Goal: Information Seeking & Learning: Learn about a topic

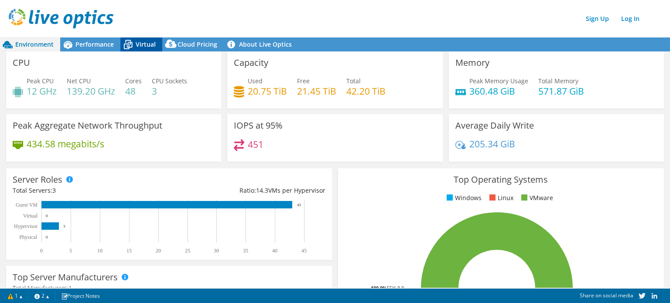
click at [130, 45] on icon at bounding box center [127, 44] width 15 height 15
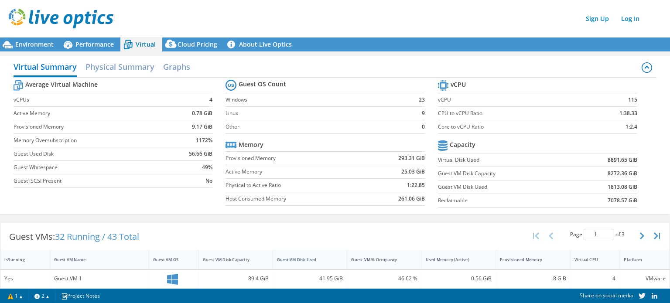
click at [302, 264] on div "Guest VM Disk Used" at bounding box center [304, 260] width 63 height 14
click at [295, 227] on div "Guest VMs: 32 Running / 43 Total Page 1 of 3 5 rows 10 rows 20 rows 25 rows 50 …" at bounding box center [335, 236] width 670 height 27
click at [82, 43] on span "Performance" at bounding box center [95, 44] width 38 height 8
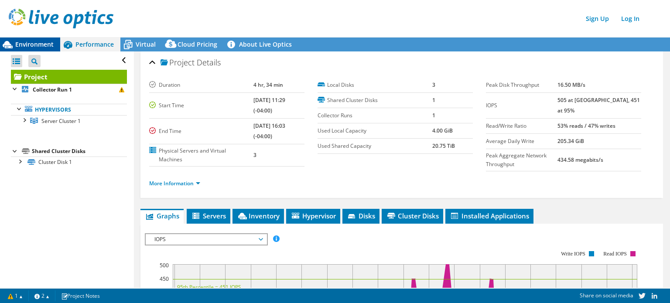
click at [52, 48] on span "Environment" at bounding box center [34, 44] width 38 height 8
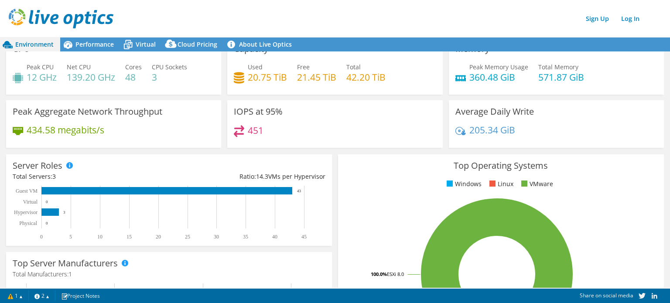
scroll to position [14, 0]
click at [145, 41] on span "Virtual" at bounding box center [146, 44] width 20 height 8
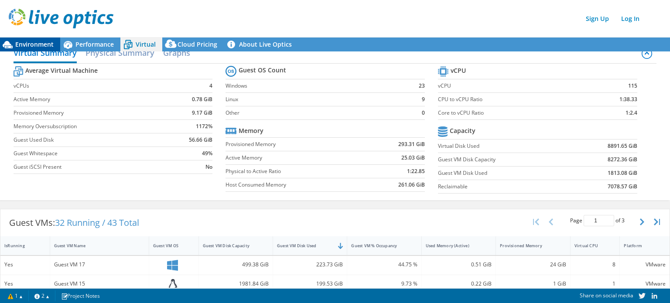
click at [49, 46] on span "Environment" at bounding box center [34, 44] width 38 height 8
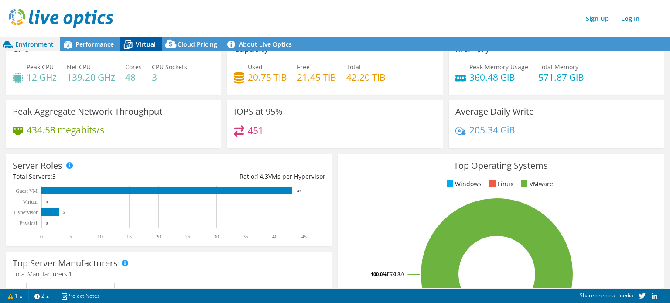
click at [129, 45] on icon at bounding box center [127, 44] width 15 height 15
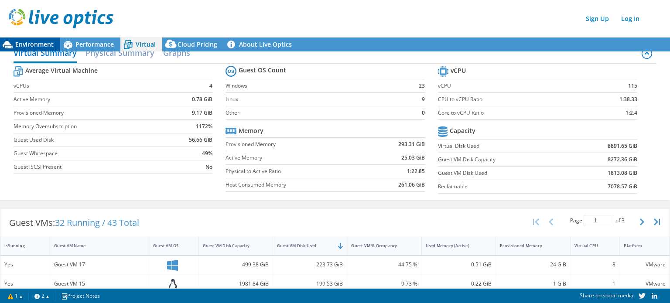
click at [49, 45] on span "Environment" at bounding box center [34, 44] width 38 height 8
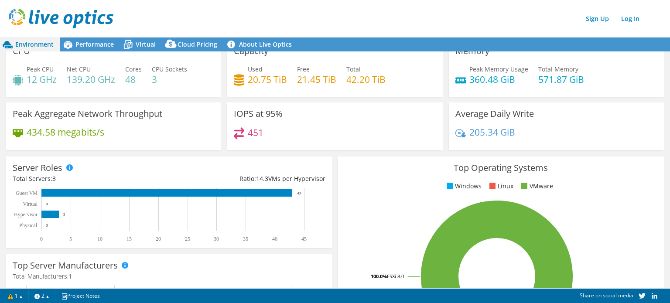
scroll to position [12, 0]
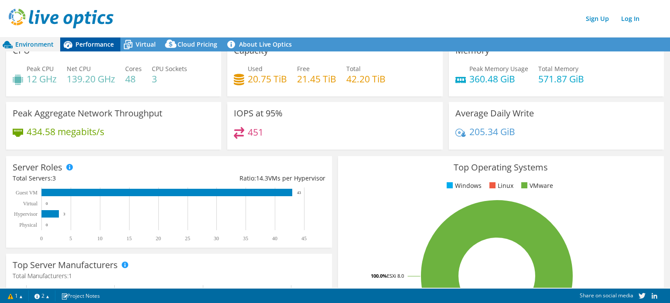
click at [106, 47] on span "Performance" at bounding box center [95, 44] width 38 height 8
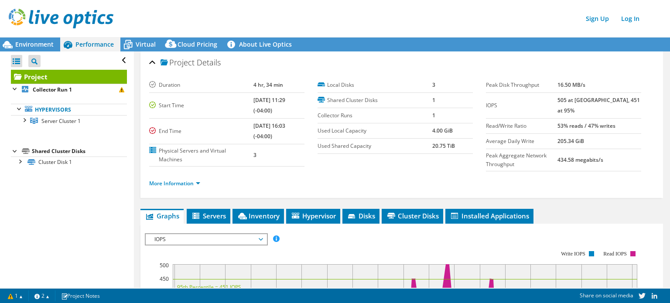
scroll to position [63, 0]
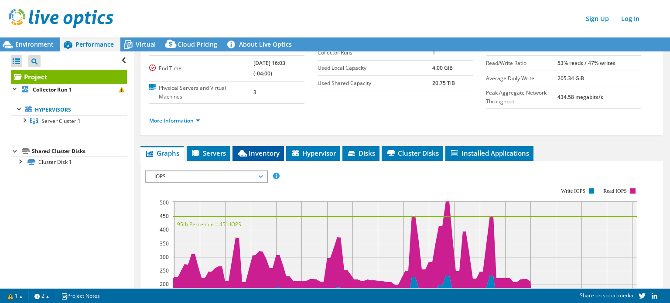
click at [261, 154] on span "Inventory" at bounding box center [258, 153] width 43 height 9
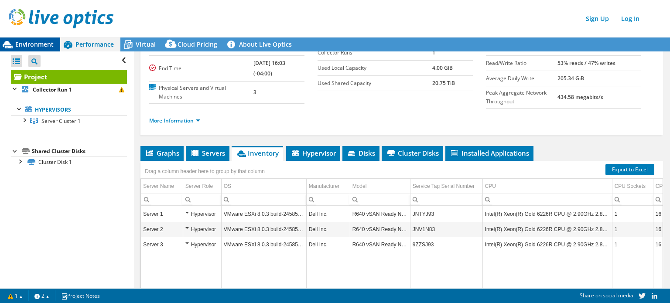
click at [53, 47] on span "Environment" at bounding box center [34, 44] width 38 height 8
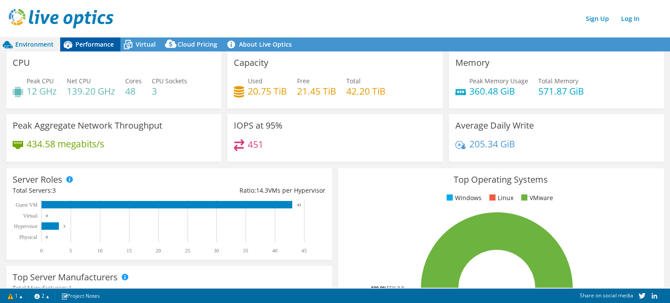
click at [86, 51] on div "Performance" at bounding box center [90, 45] width 60 height 14
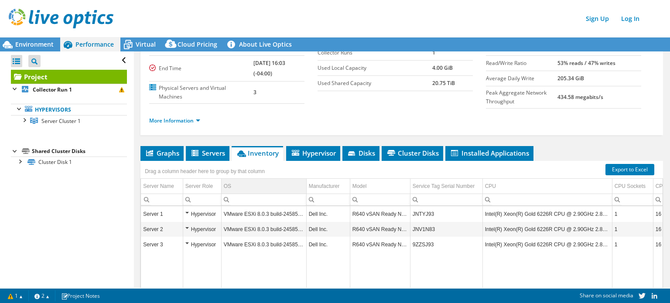
scroll to position [0, 0]
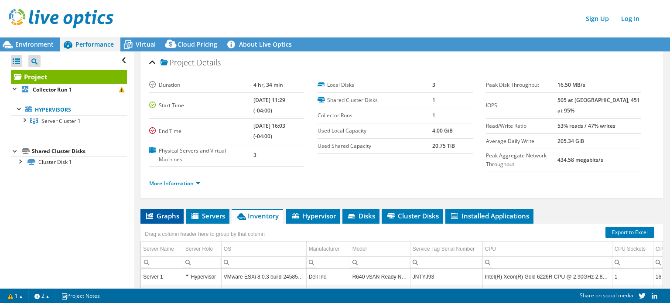
click at [161, 217] on span "Graphs" at bounding box center [162, 216] width 34 height 9
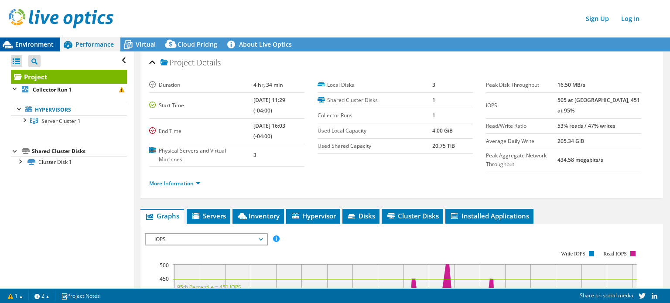
click at [48, 42] on span "Environment" at bounding box center [34, 44] width 38 height 8
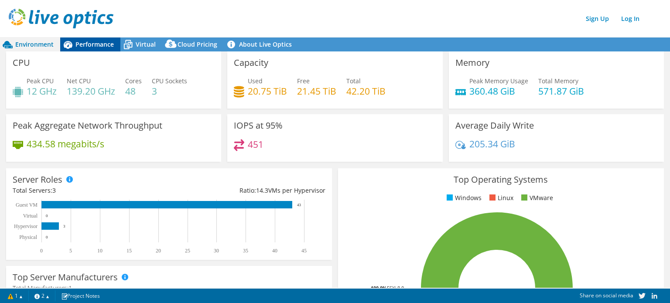
click at [97, 49] on div "Performance" at bounding box center [90, 45] width 60 height 14
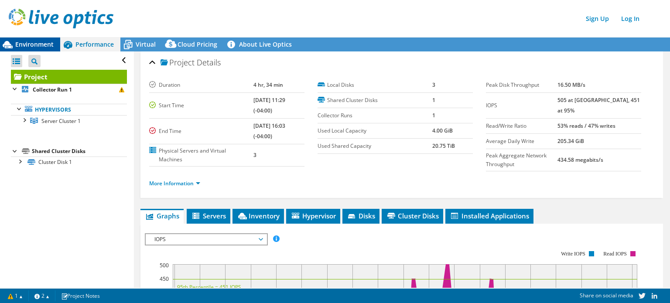
click at [46, 42] on span "Environment" at bounding box center [34, 44] width 38 height 8
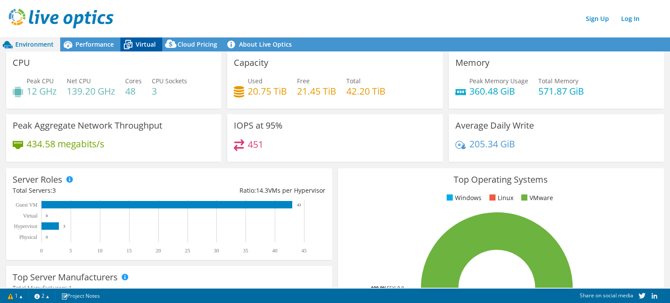
click at [137, 43] on span "Virtual" at bounding box center [146, 44] width 20 height 8
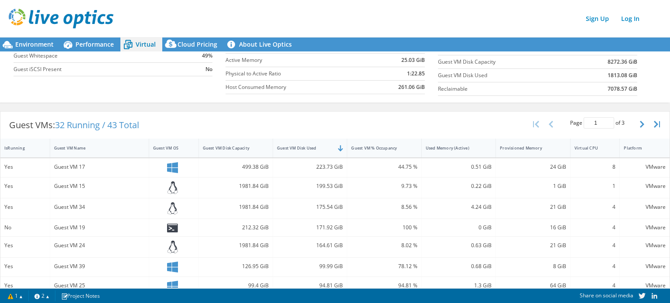
scroll to position [210, 0]
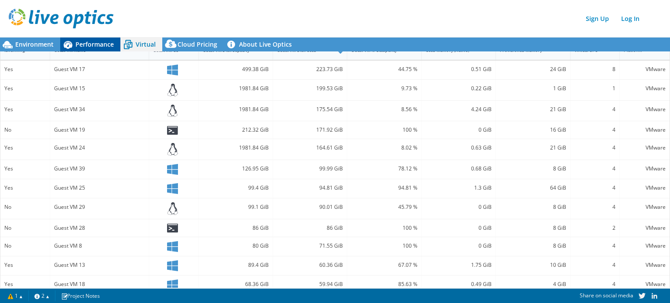
click at [91, 45] on span "Performance" at bounding box center [95, 44] width 38 height 8
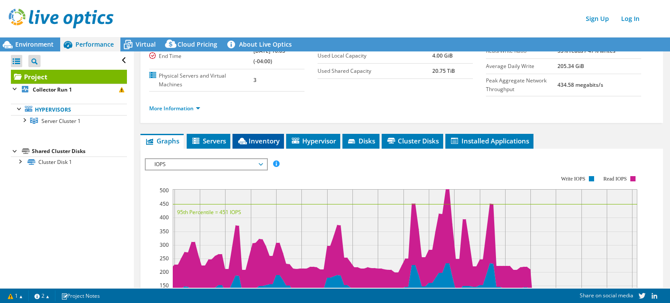
scroll to position [0, 0]
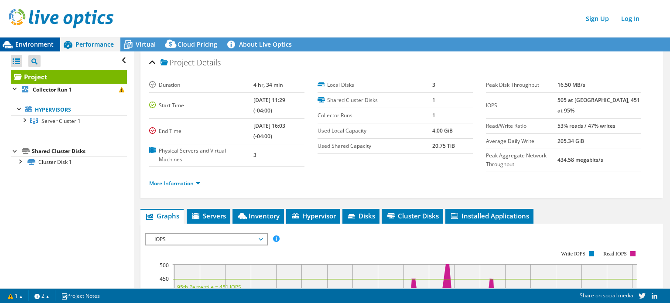
click at [45, 43] on span "Environment" at bounding box center [34, 44] width 38 height 8
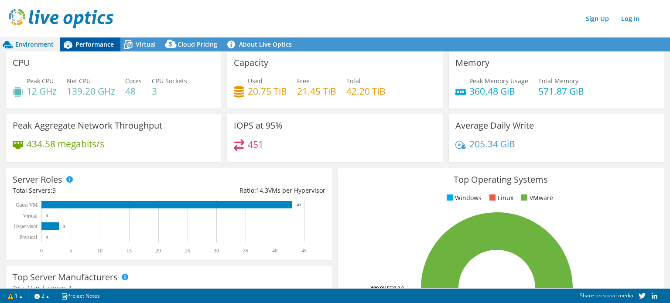
click at [104, 43] on span "Performance" at bounding box center [95, 44] width 38 height 8
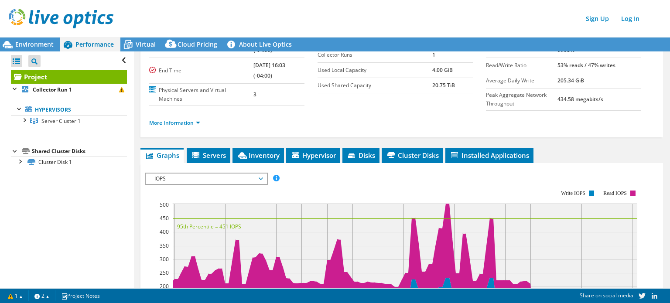
scroll to position [61, 0]
click at [406, 158] on span "Cluster Disks" at bounding box center [412, 155] width 53 height 9
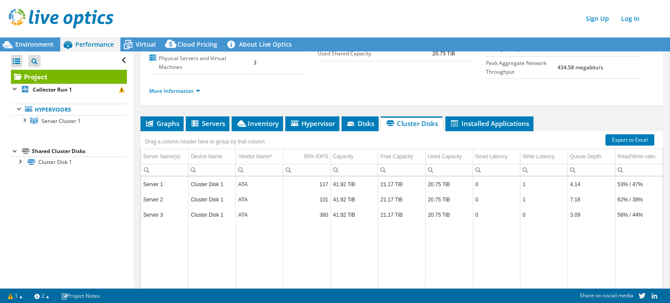
scroll to position [93, 0]
click at [248, 124] on span "Inventory" at bounding box center [257, 123] width 43 height 9
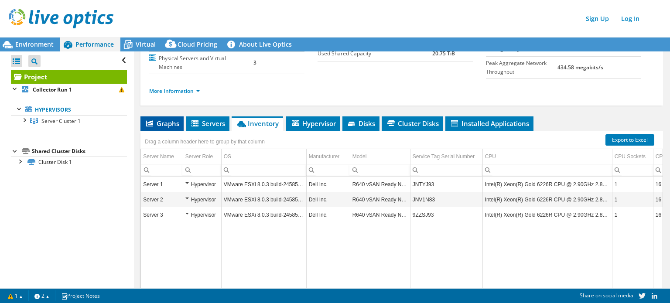
click at [161, 125] on span "Graphs" at bounding box center [162, 123] width 34 height 9
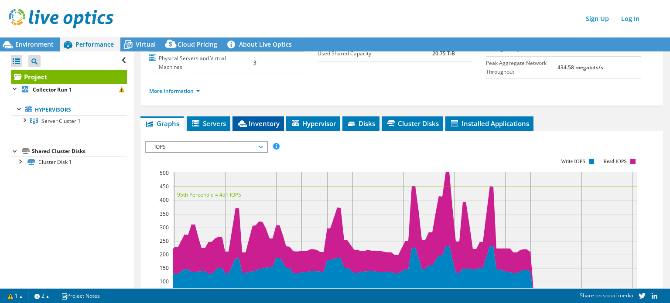
scroll to position [0, 0]
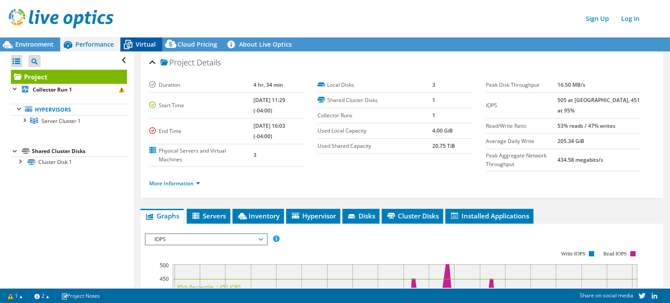
click at [148, 46] on span "Virtual" at bounding box center [146, 44] width 20 height 8
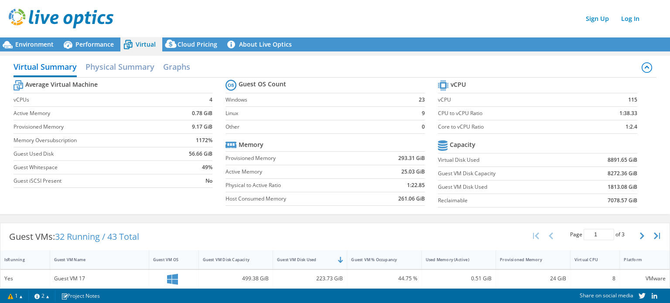
scroll to position [24, 0]
drag, startPoint x: 302, startPoint y: 22, endPoint x: 261, endPoint y: 10, distance: 43.4
drag, startPoint x: 261, startPoint y: 10, endPoint x: 223, endPoint y: 15, distance: 38.0
click at [223, 15] on div "Sign Up Log In" at bounding box center [344, 19] width 670 height 20
click at [52, 48] on span "Environment" at bounding box center [34, 44] width 38 height 8
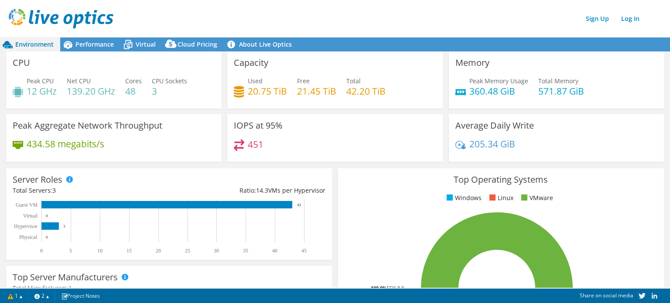
drag, startPoint x: 292, startPoint y: 14, endPoint x: 254, endPoint y: 22, distance: 38.4
click at [254, 22] on div "Sign Up Log In" at bounding box center [344, 19] width 670 height 20
click at [148, 40] on span "Virtual" at bounding box center [146, 44] width 20 height 8
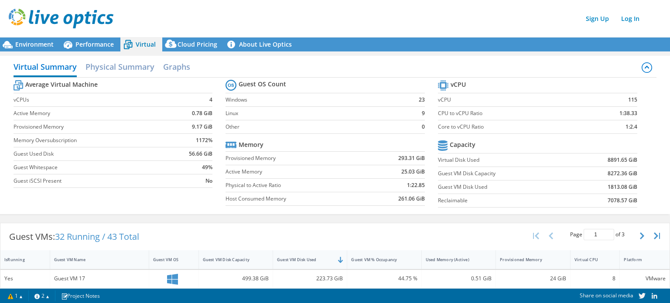
drag, startPoint x: 321, startPoint y: 20, endPoint x: 264, endPoint y: 25, distance: 57.9
click at [264, 25] on div "Sign Up Log In" at bounding box center [344, 19] width 670 height 20
click at [54, 47] on div "Environment" at bounding box center [30, 45] width 60 height 14
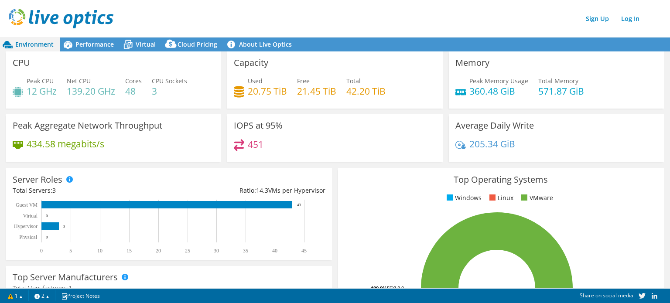
click at [142, 52] on div "CPU Peak CPU 12 GHz Net CPU 139.20 GHz Cores 48 CPU Sockets 3" at bounding box center [113, 80] width 215 height 57
click at [139, 44] on span "Virtual" at bounding box center [146, 44] width 20 height 8
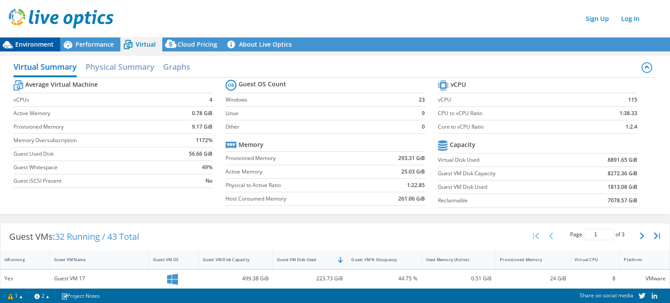
click at [33, 47] on span "Environment" at bounding box center [34, 44] width 38 height 8
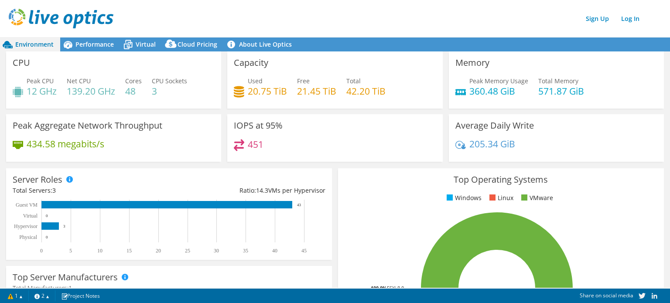
drag, startPoint x: 334, startPoint y: 14, endPoint x: 292, endPoint y: 20, distance: 42.0
drag, startPoint x: 292, startPoint y: 20, endPoint x: 247, endPoint y: 21, distance: 45.4
click at [247, 21] on div "Sign Up Log In" at bounding box center [344, 19] width 670 height 20
click at [87, 47] on span "Performance" at bounding box center [95, 44] width 38 height 8
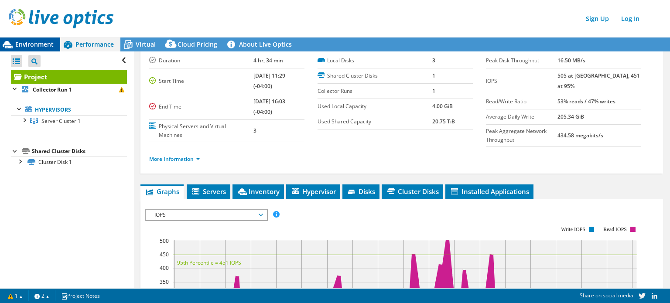
click at [47, 45] on span "Environment" at bounding box center [34, 44] width 38 height 8
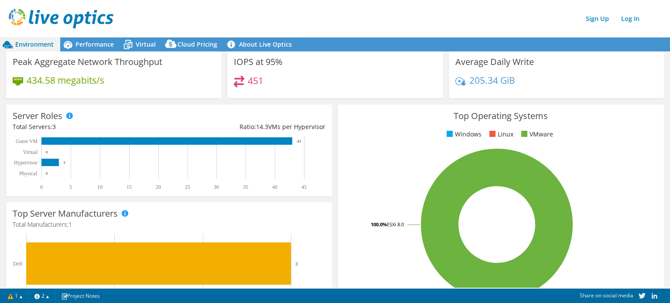
scroll to position [63, 0]
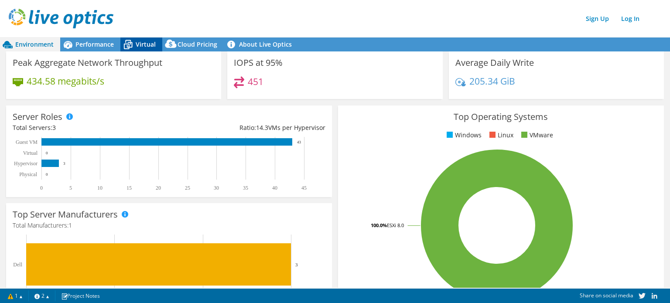
click at [145, 50] on div "Virtual" at bounding box center [141, 45] width 42 height 14
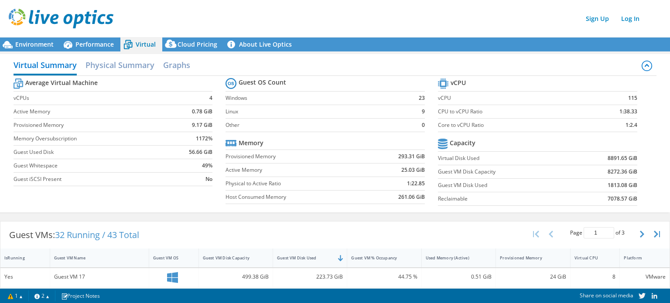
scroll to position [0, 0]
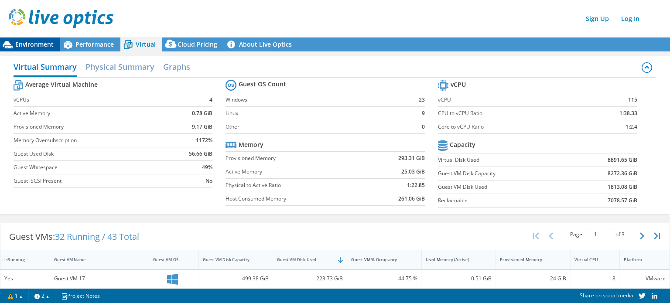
click at [46, 48] on span "Environment" at bounding box center [34, 44] width 38 height 8
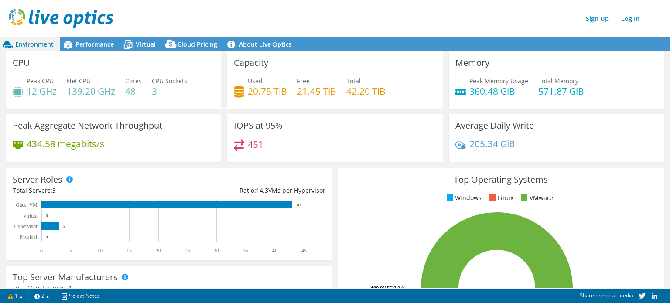
drag, startPoint x: 295, startPoint y: 31, endPoint x: 265, endPoint y: 24, distance: 30.9
click at [265, 24] on div "Sign Up Log In" at bounding box center [344, 19] width 670 height 20
click at [152, 43] on span "Virtual" at bounding box center [146, 44] width 20 height 8
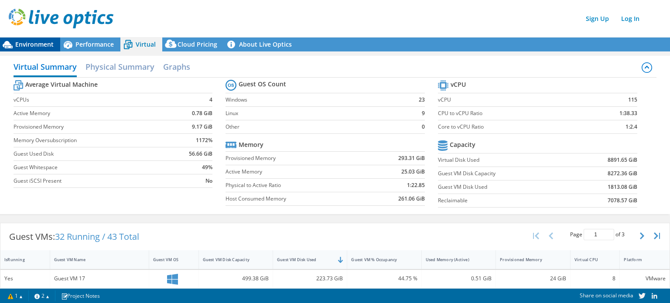
click at [37, 48] on span "Environment" at bounding box center [34, 44] width 38 height 8
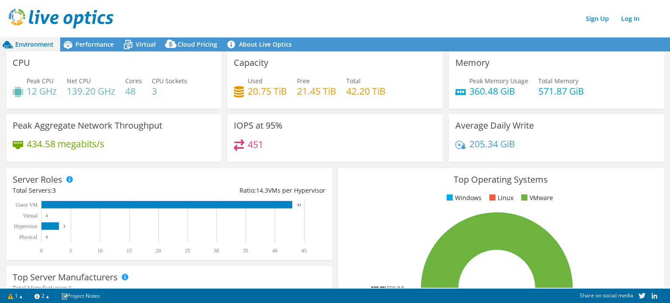
drag, startPoint x: 318, startPoint y: 20, endPoint x: 290, endPoint y: 14, distance: 28.5
click at [290, 14] on div "Sign Up Log In" at bounding box center [344, 19] width 670 height 20
drag, startPoint x: 350, startPoint y: 25, endPoint x: 317, endPoint y: 9, distance: 37.3
click at [317, 9] on div "Sign Up Log In" at bounding box center [344, 19] width 670 height 20
click at [176, 68] on div "CPU Peak CPU 12 GHz Net CPU 139.20 GHz Cores 48 CPU Sockets 3" at bounding box center [113, 80] width 215 height 57
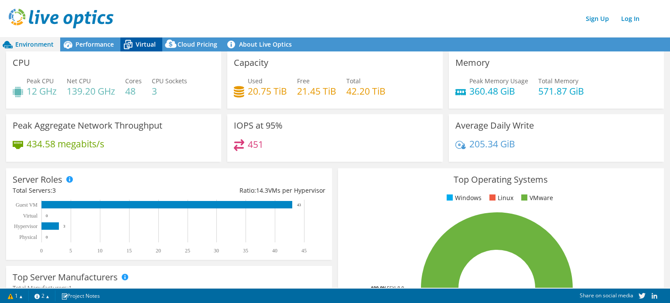
click at [152, 50] on div "Virtual" at bounding box center [141, 45] width 42 height 14
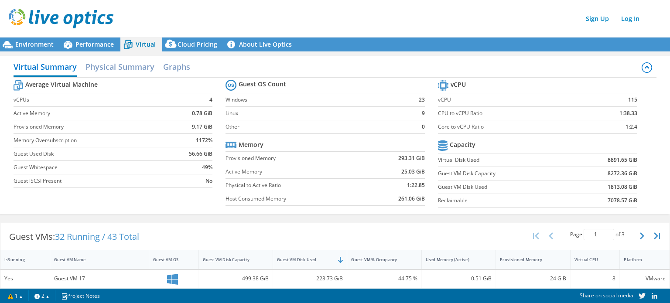
scroll to position [137, 0]
click at [45, 44] on span "Environment" at bounding box center [34, 44] width 38 height 8
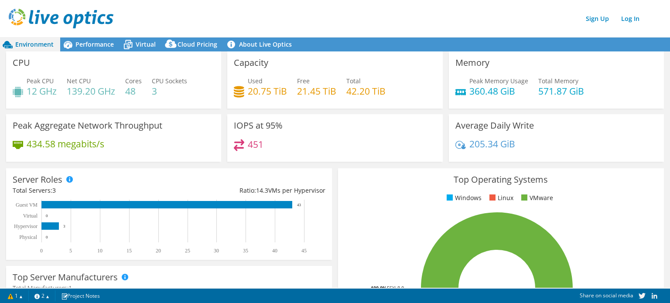
drag, startPoint x: 329, startPoint y: 24, endPoint x: 300, endPoint y: 17, distance: 29.7
click at [300, 17] on div "Sign Up Log In" at bounding box center [344, 19] width 670 height 20
drag, startPoint x: 300, startPoint y: 17, endPoint x: 276, endPoint y: 13, distance: 24.8
click at [276, 13] on div "Sign Up Log In" at bounding box center [344, 19] width 670 height 20
drag, startPoint x: 307, startPoint y: 10, endPoint x: 287, endPoint y: 15, distance: 21.2
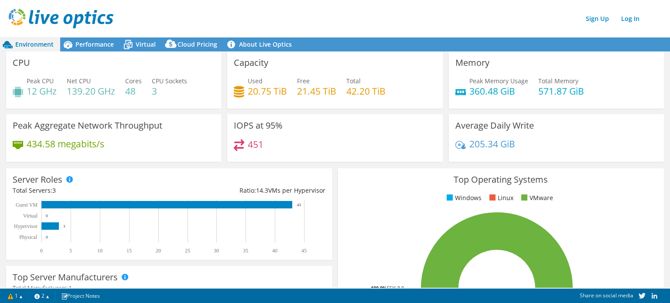
drag, startPoint x: 287, startPoint y: 15, endPoint x: 250, endPoint y: 15, distance: 36.7
click at [250, 15] on div "Sign Up Log In" at bounding box center [344, 19] width 670 height 20
